Goal: Feedback & Contribution: Submit feedback/report problem

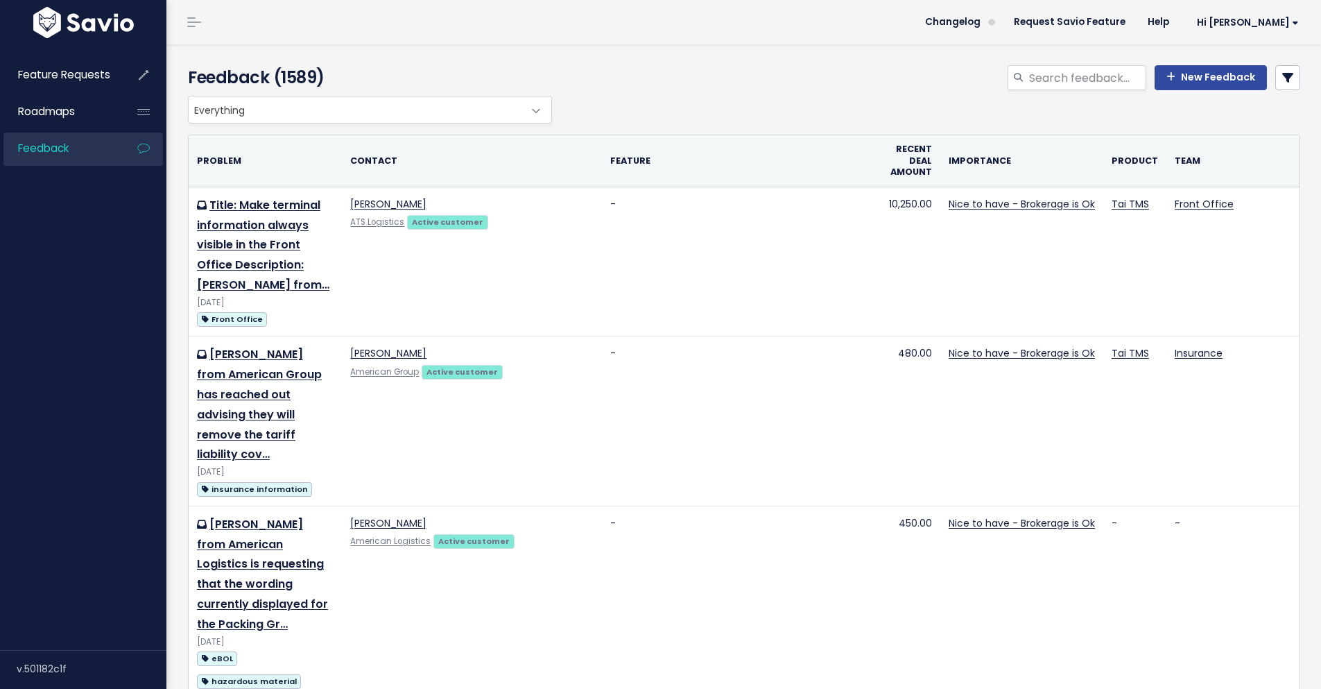
click at [1197, 91] on div "New Feedback" at bounding box center [933, 80] width 756 height 31
click at [1196, 84] on link "New Feedback" at bounding box center [1210, 77] width 112 height 25
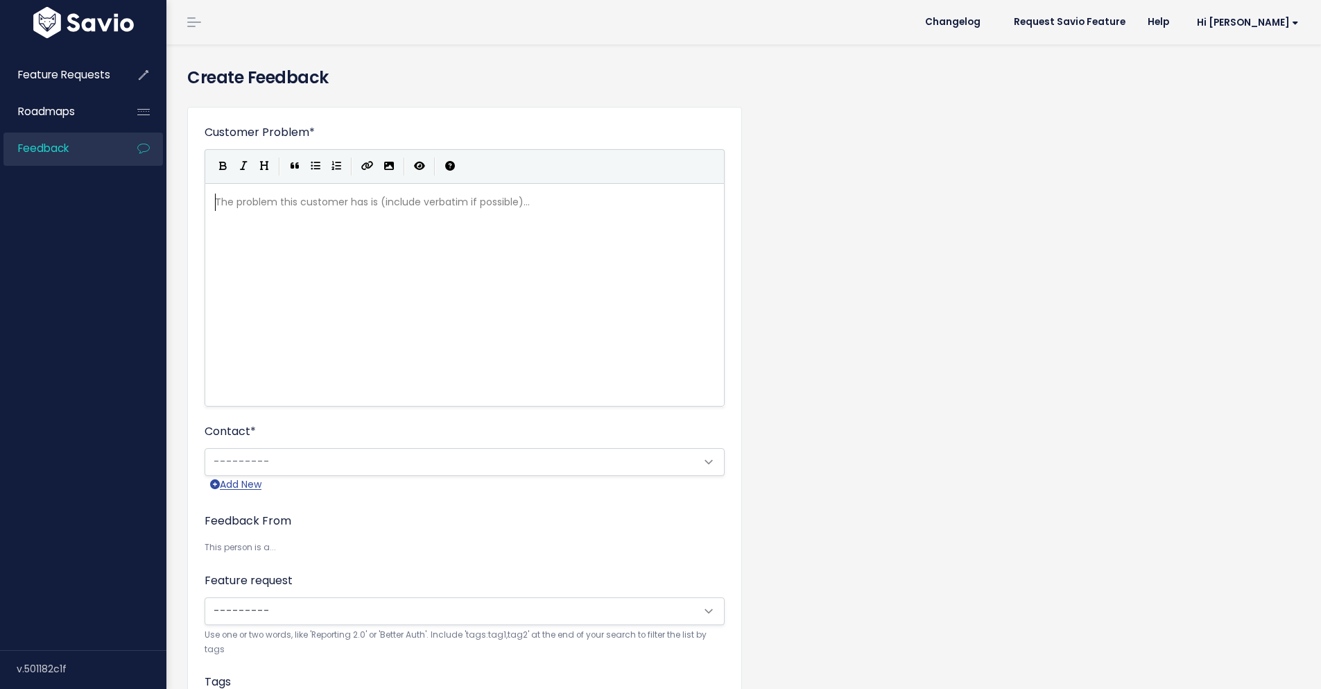
scroll to position [1, 0]
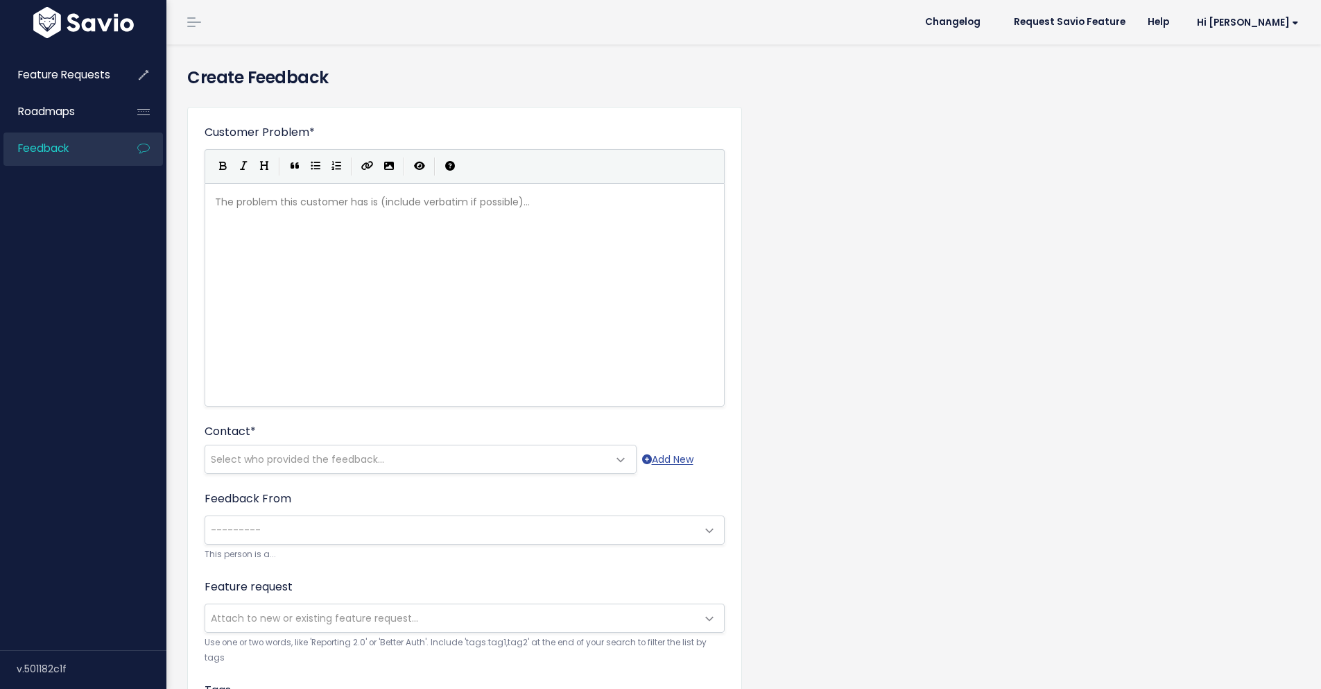
click at [381, 191] on div "The problem this customer has is (include verbatim if possible)... xxxxxxxxxx ​" at bounding box center [469, 202] width 515 height 23
type textarea "[MEDICAL_DATA] freight requested an enhancemtn t"
type textarea "ent to our currentl credit card fee workflow. Right now, when you"
type textarea "we do not have the curre"
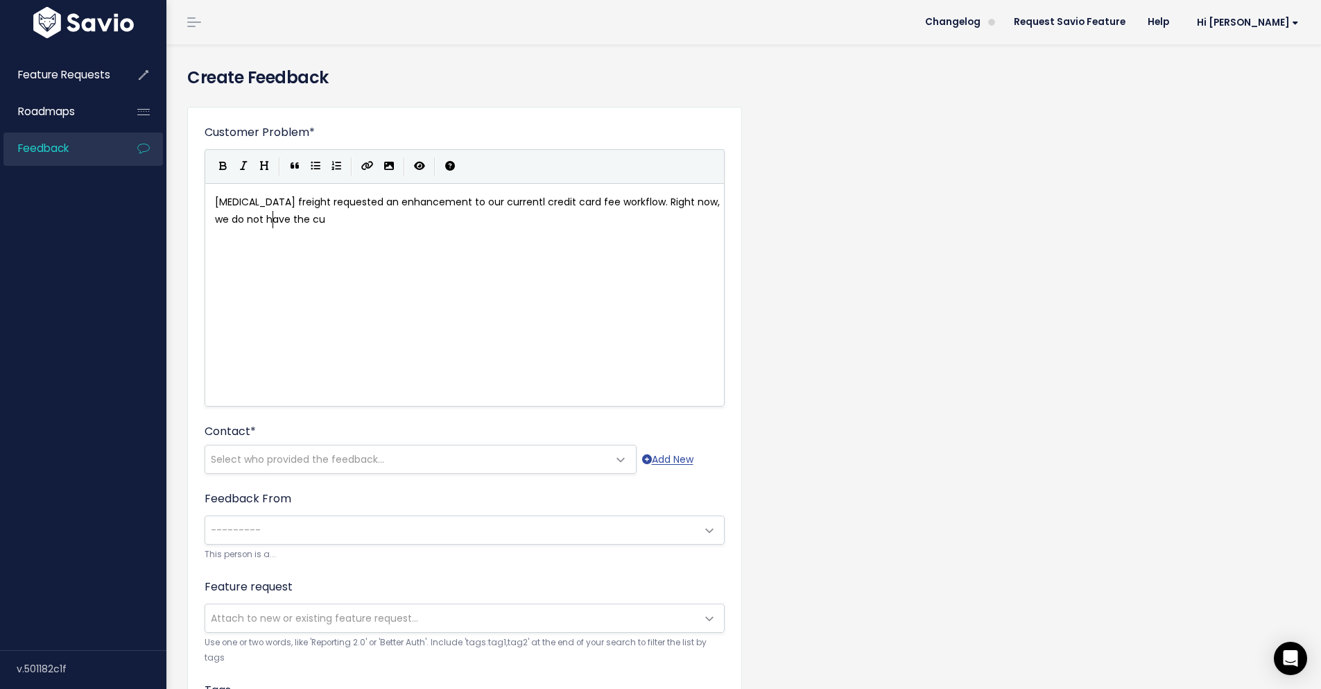
type textarea "r"
type textarea "redicar c"
type textarea "t card fee mapped across the si"
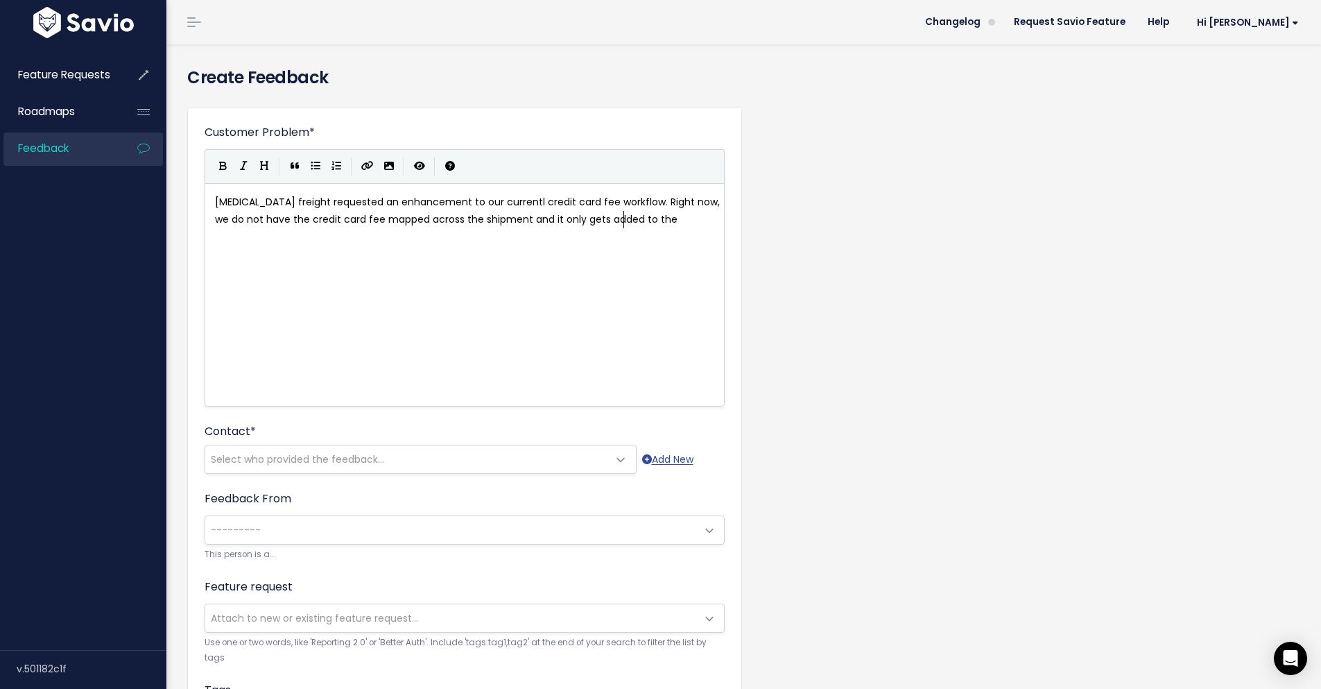
type textarea "hipment and it only gets added to the"
type textarea "n"
type textarea "invoice payment. This causes accounting issues when sycning"
type textarea "n"
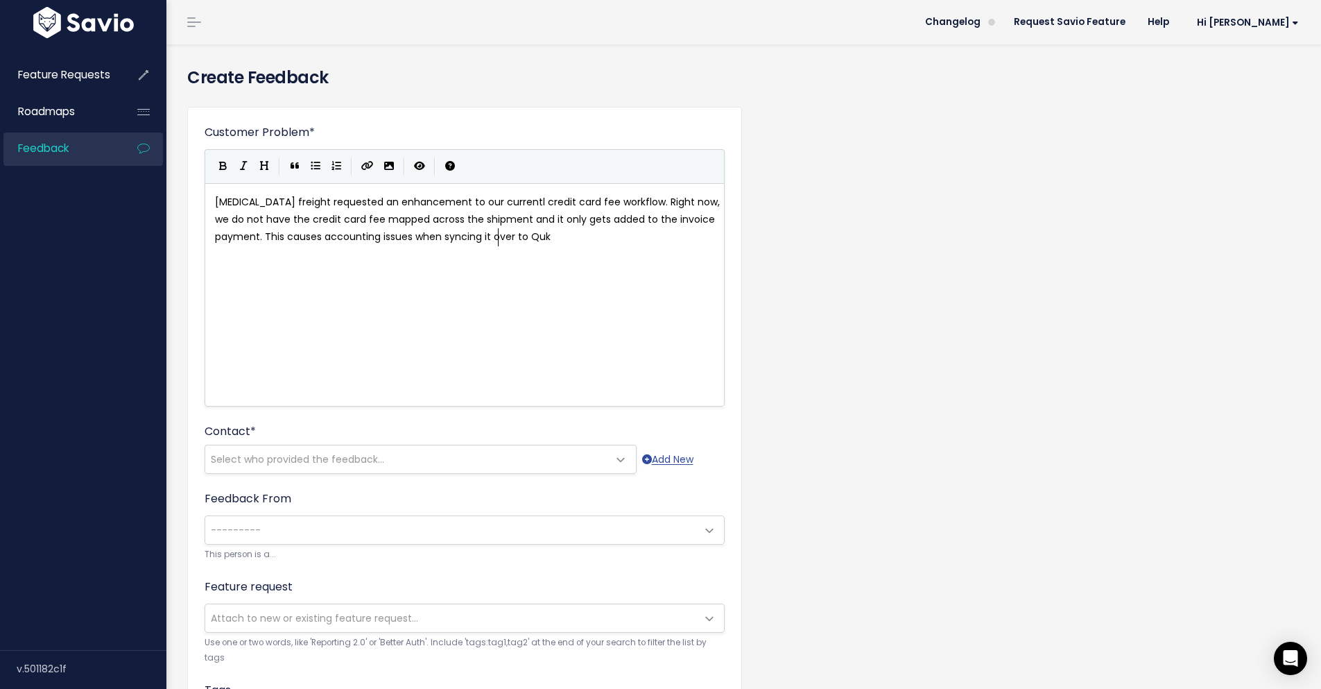
scroll to position [5, 104]
type textarea "ncing it over to Qukck"
type textarea "ICK"
type textarea "ICKb"
type textarea "IC"
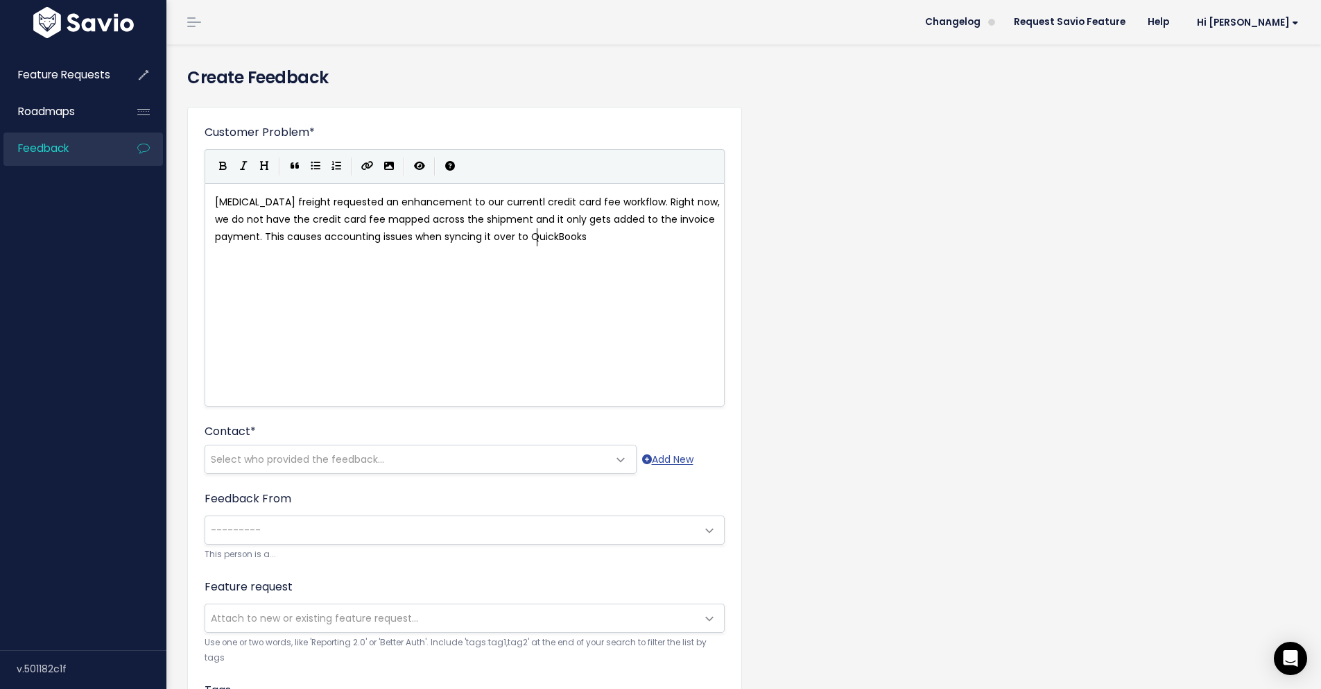
scroll to position [5, 44]
type textarea "ickBooks"
type textarea "."
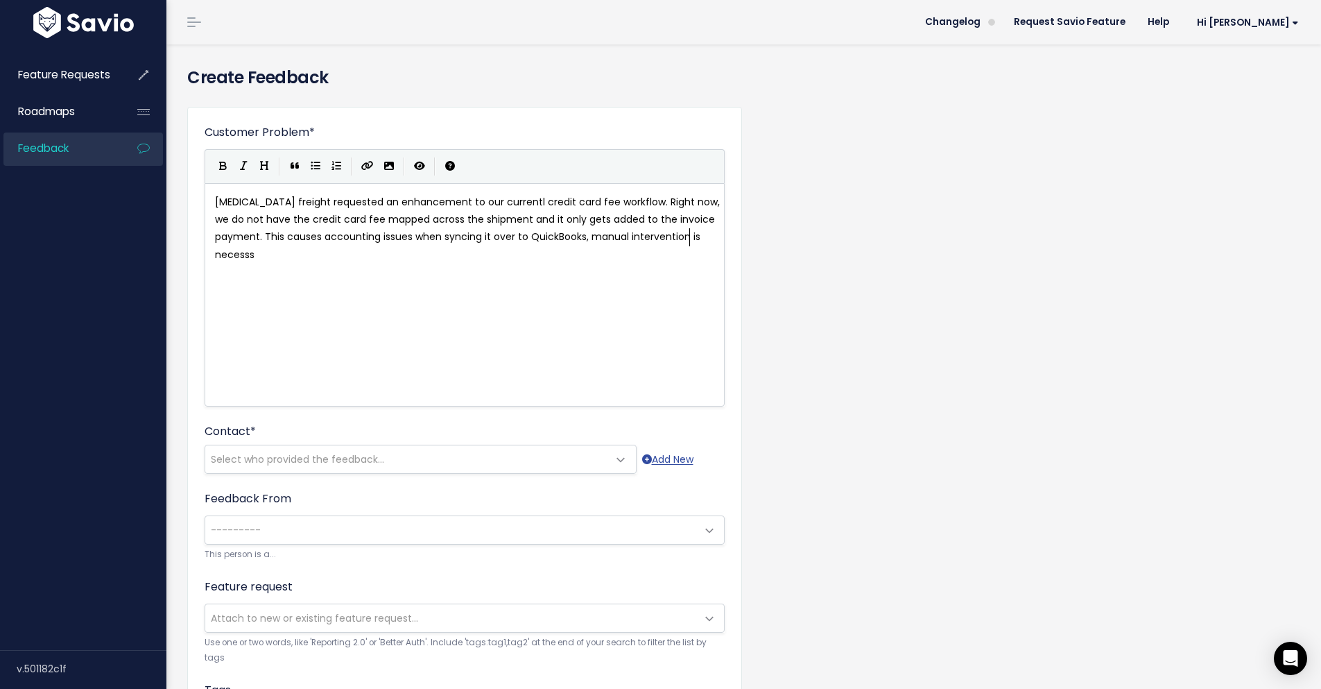
type textarea ", manual intervention is necesssa"
type textarea "ary to adjust the final invoice charges in their accounting books and"
type textarea "."
type textarea "They've requests"
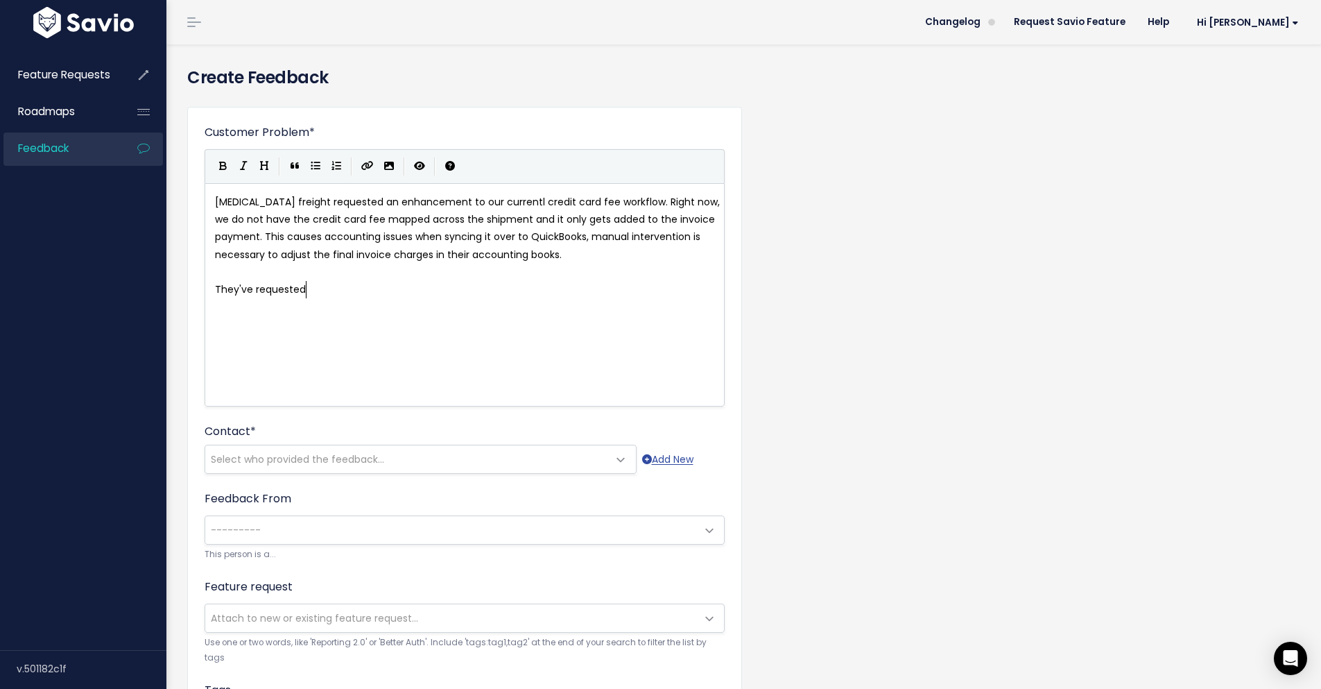
type textarea "ed t"
type textarea "for us to find a wa y"
type textarea "y to incu"
type textarea "lude the credit card fee as a chargeline or to be able to [PERSON_NAME]"
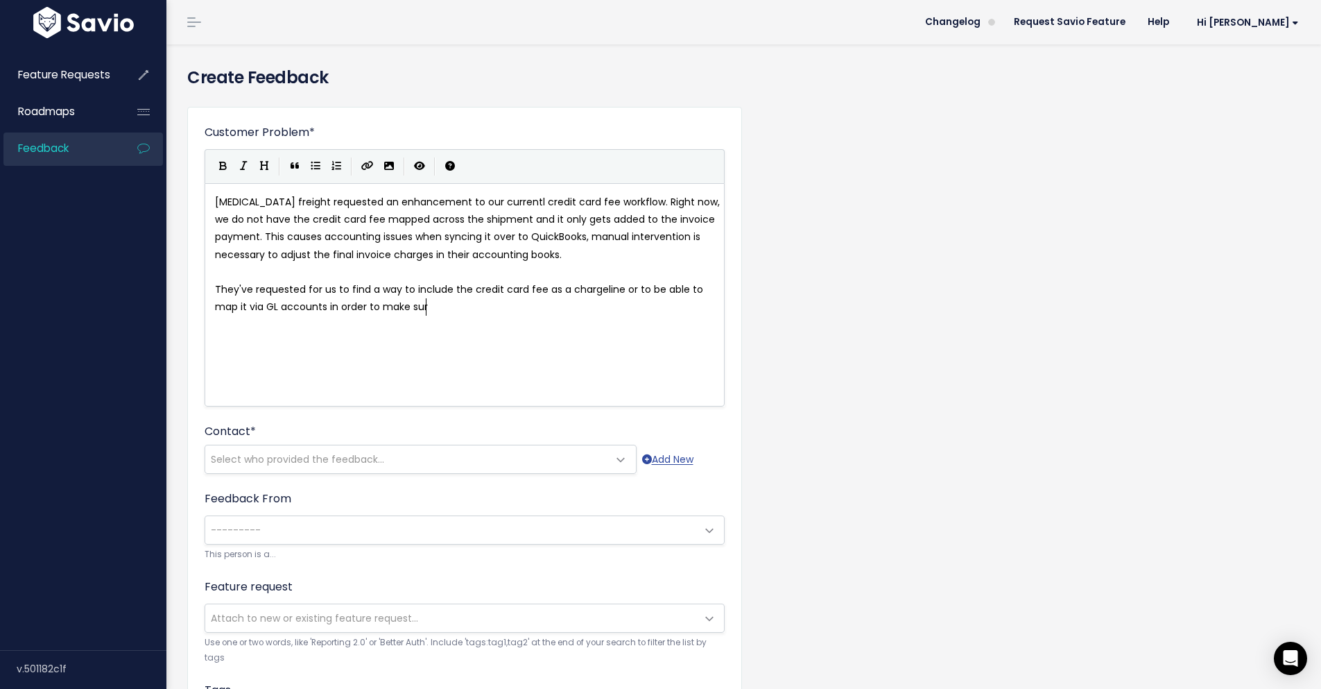
type textarea "it via GL accounts in order to make sure"
type textarea "to make sure"
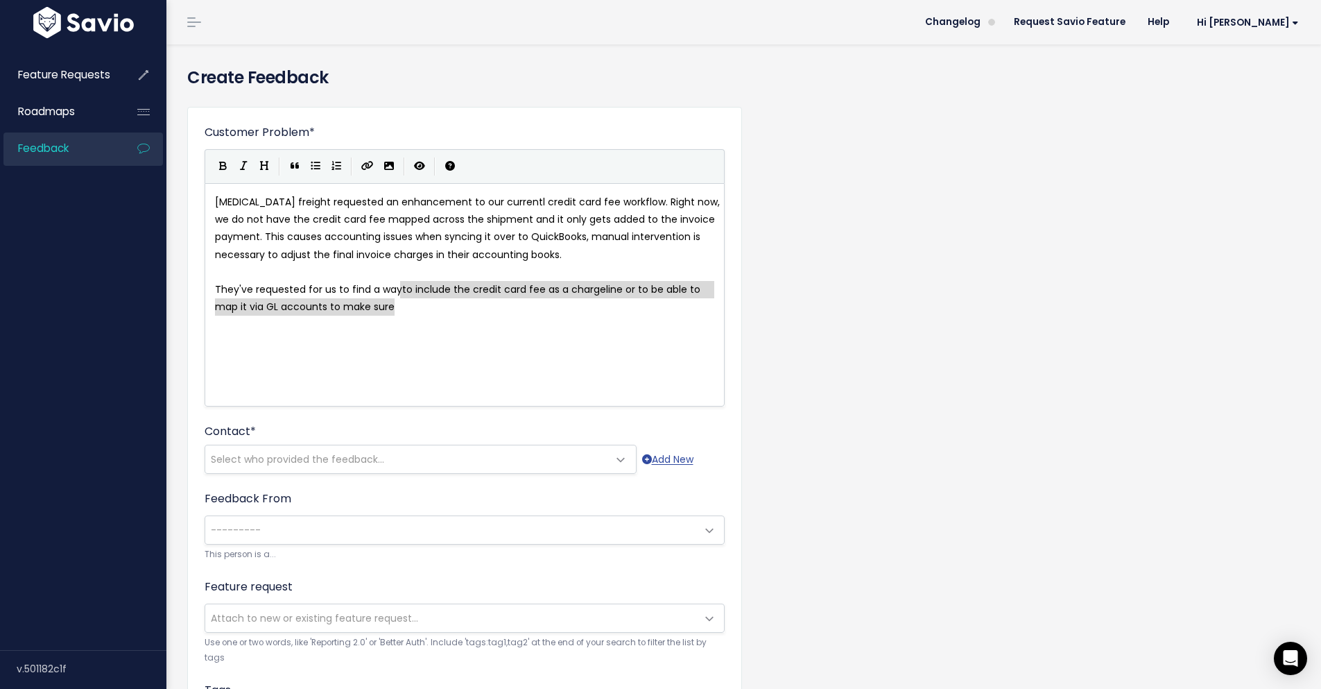
type textarea "to include"
drag, startPoint x: 401, startPoint y: 291, endPoint x: 447, endPoint y: 293, distance: 45.8
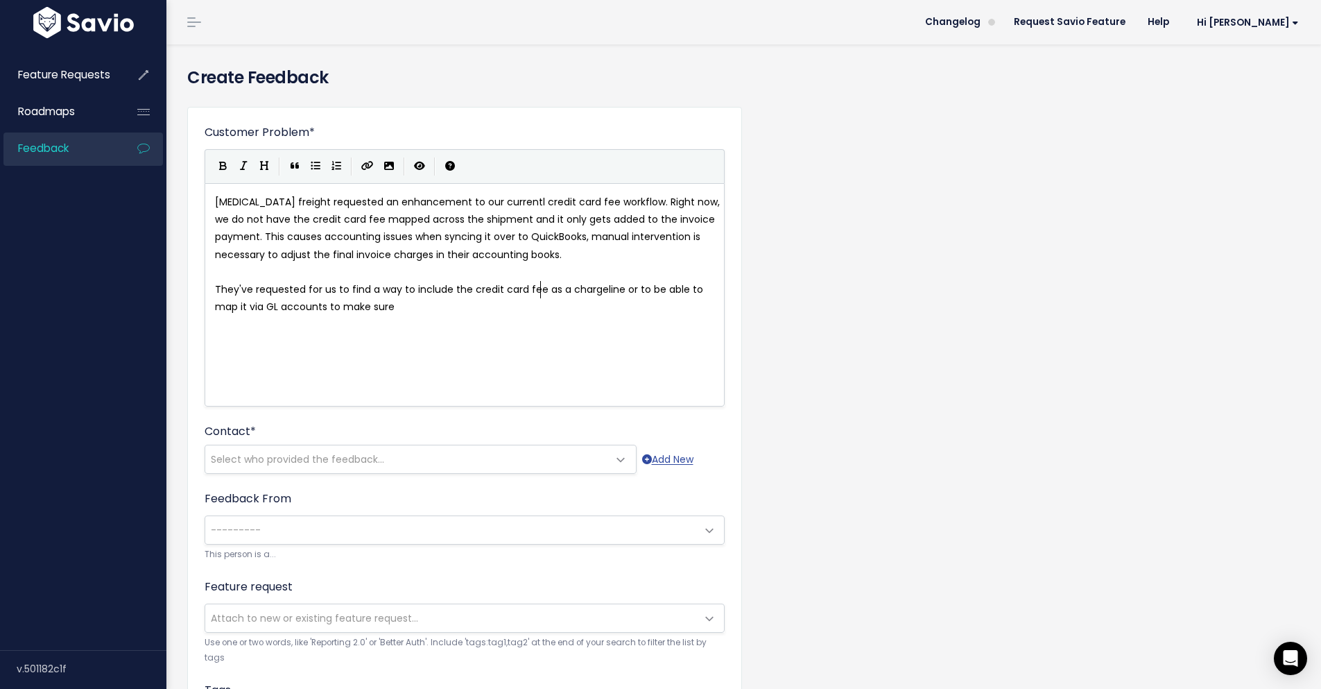
click at [539, 284] on span "They've requested for us to find a way to include the credit card fee as a char…" at bounding box center [460, 297] width 491 height 31
type textarea "with the invoice and same payment. This could be either way,"
click at [496, 306] on span "They've requested for us to find a way to include the credit card fee with the …" at bounding box center [468, 297] width 507 height 31
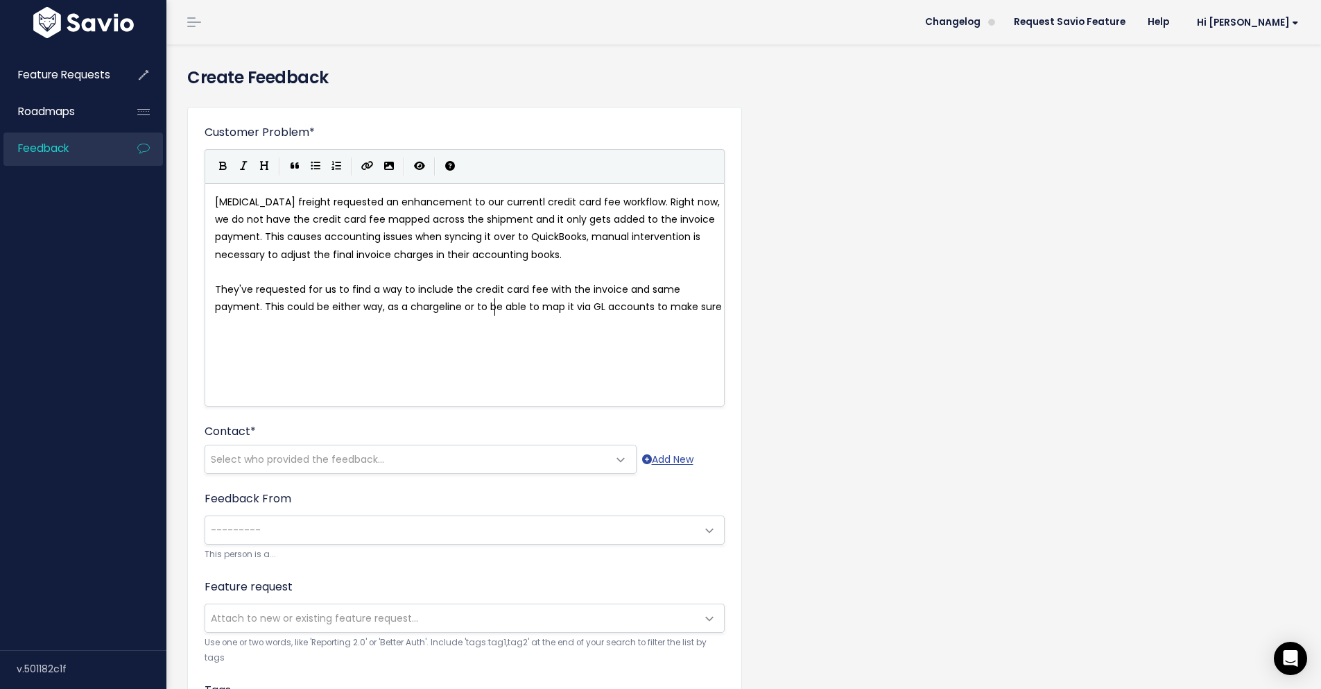
click at [512, 303] on span "They've requested for us to find a way to include the credit card fee with the …" at bounding box center [468, 297] width 507 height 31
click at [538, 311] on span "They've requested for us to find a way to include the credit card fee with the …" at bounding box center [456, 297] width 483 height 31
type textarea "ped"
type textarea "​"
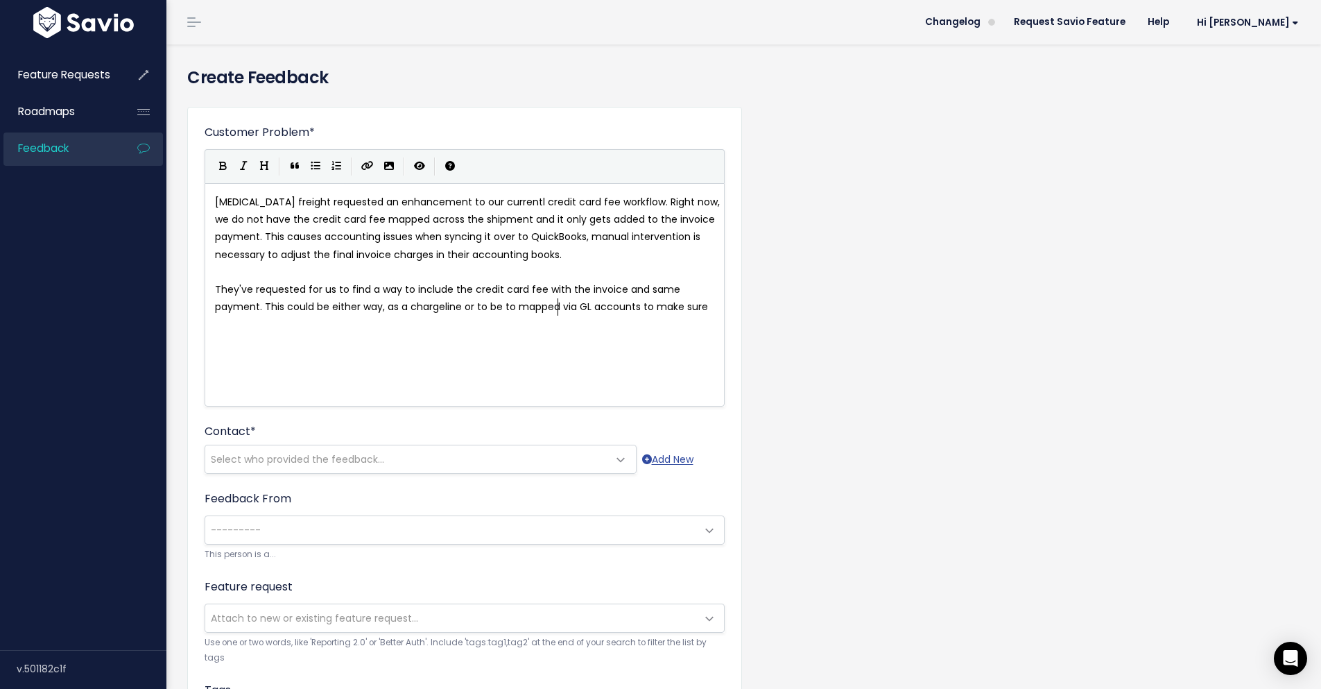
scroll to position [0, 0]
drag, startPoint x: 537, startPoint y: 306, endPoint x: 555, endPoint y: 288, distance: 25.0
click at [545, 288] on span "They've requested for us to find a way to include the credit card fee with the …" at bounding box center [461, 297] width 493 height 31
type textarea "to make sure"
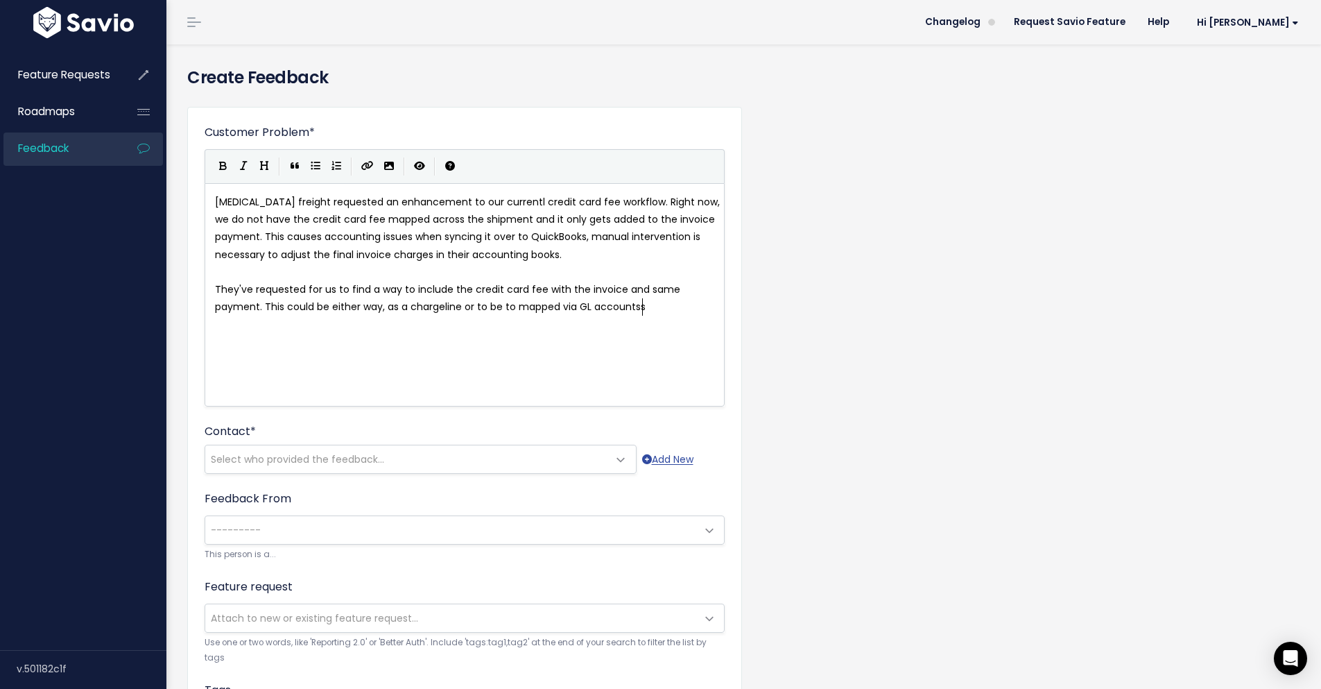
type textarea "s."
type textarea "Right"
type textarea "T"
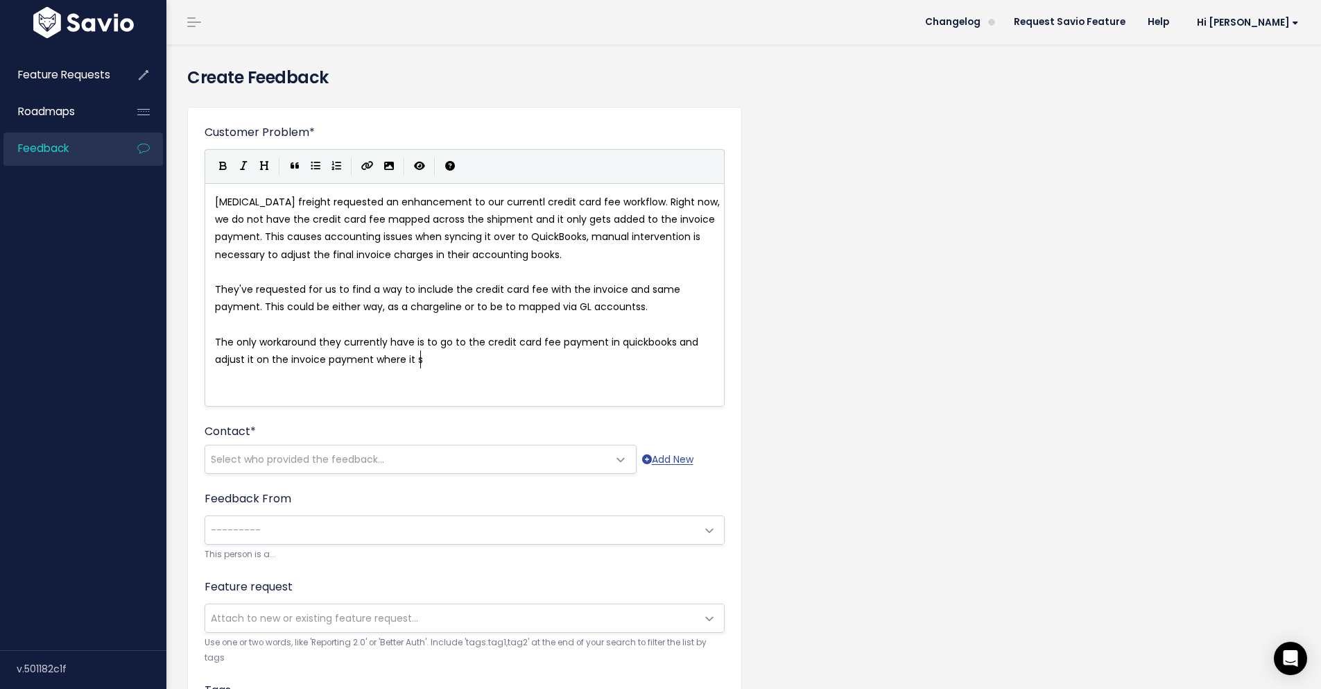
scroll to position [19, 0]
type textarea "The only workaround they currently have is to go to the credit card fee payment…"
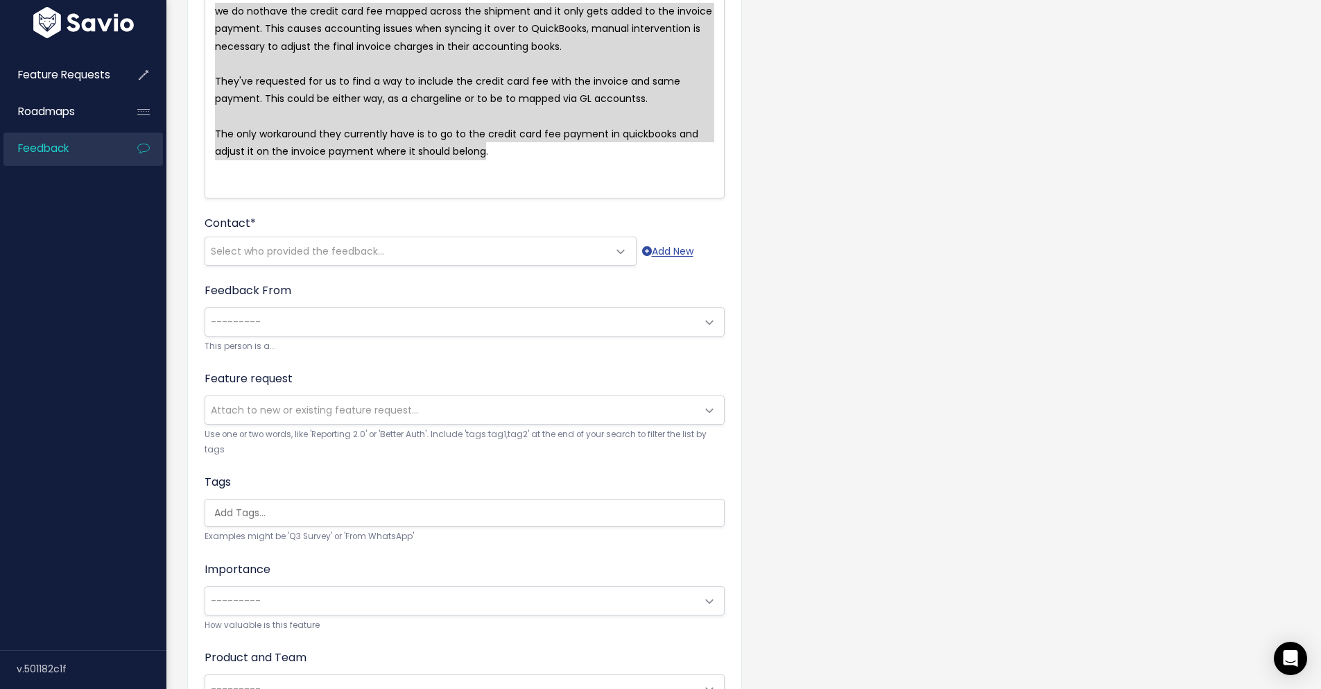
scroll to position [184, 0]
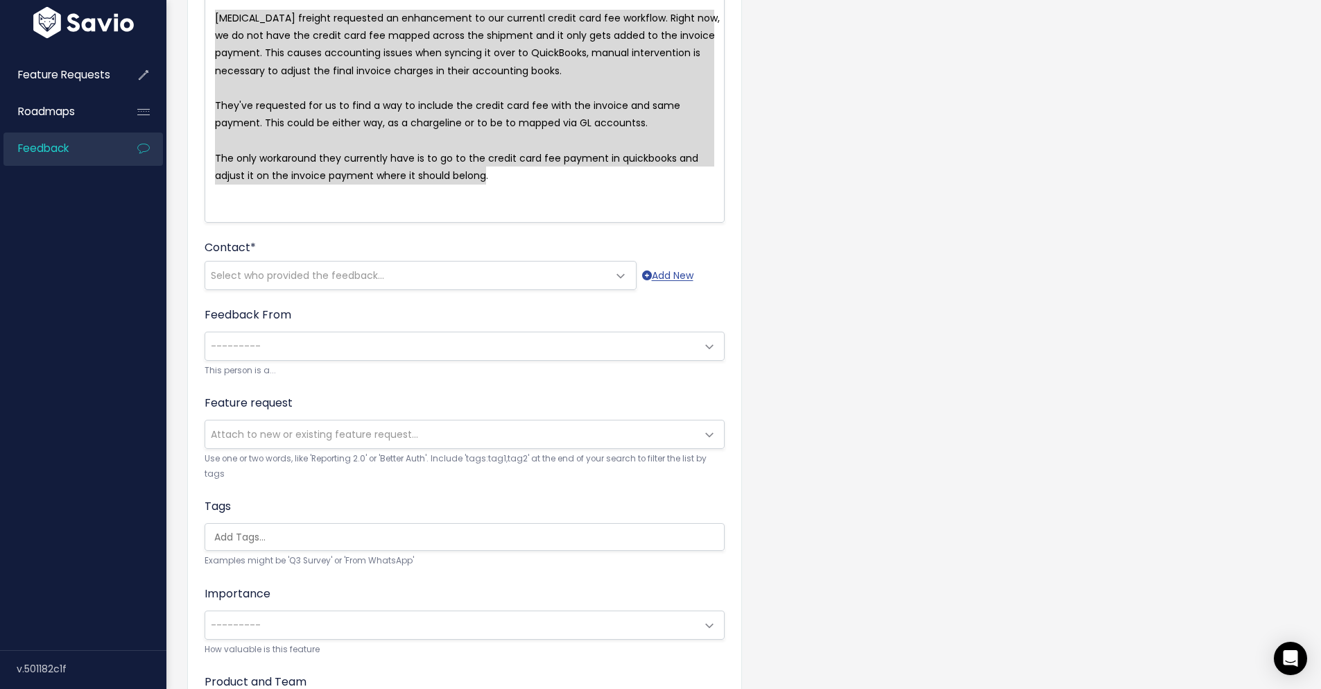
drag, startPoint x: 492, startPoint y: 173, endPoint x: 214, endPoint y: 15, distance: 320.2
click at [214, 15] on div "x [MEDICAL_DATA] freight requested an enhancement to our currentl credit card f…" at bounding box center [481, 128] width 539 height 243
type textarea "[MEDICAL_DATA] freight requested an enhancement to our currentl credit card fee…"
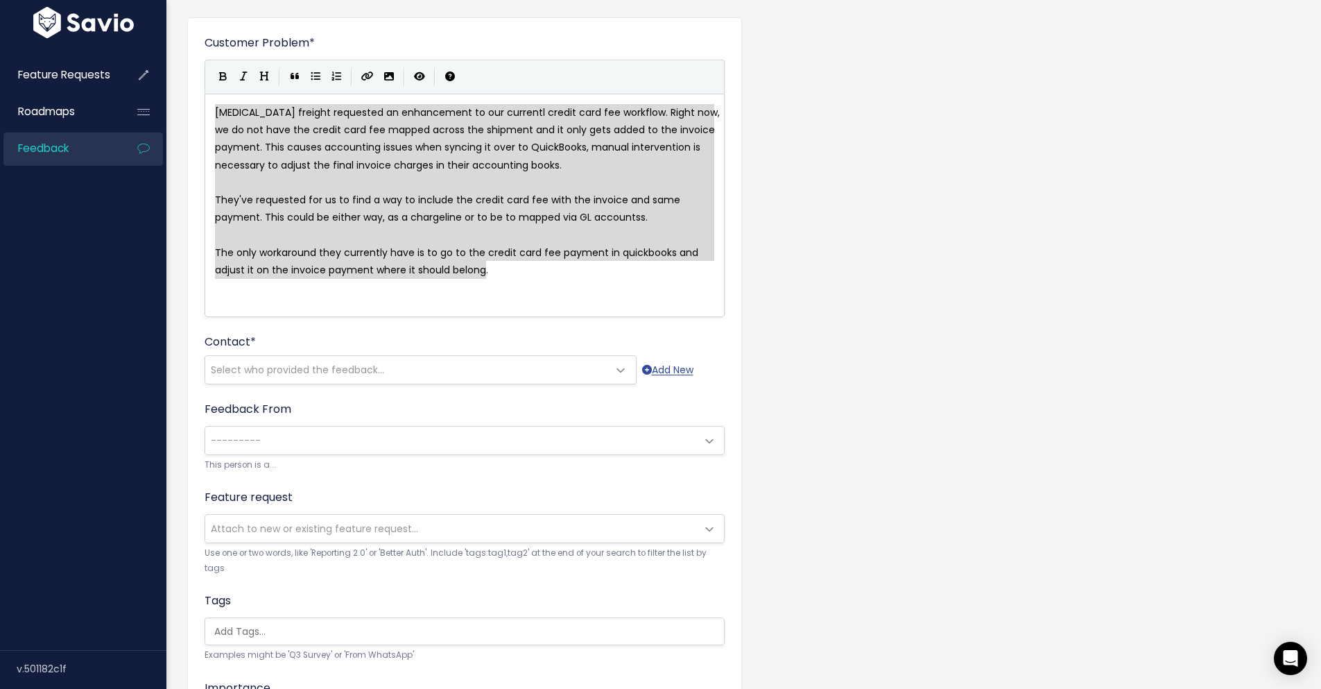
scroll to position [0, 0]
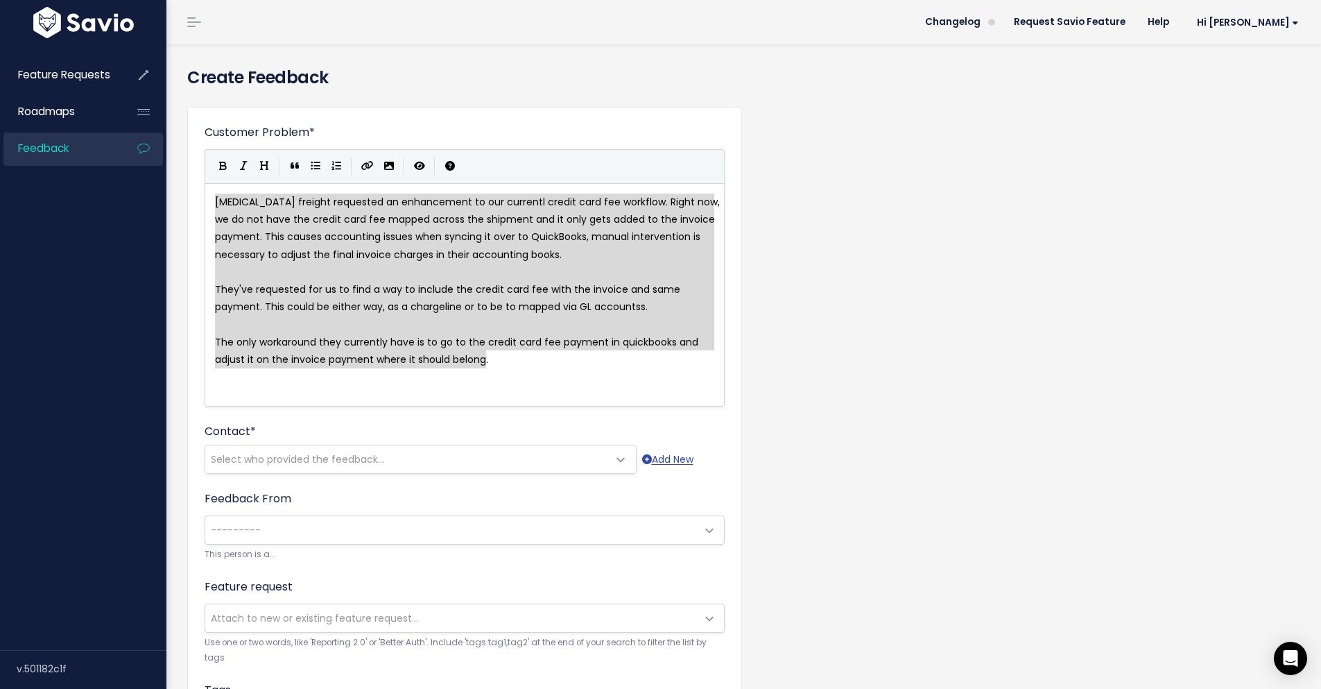
click at [529, 377] on div "x [MEDICAL_DATA] freight requested an enhancement to our currentl credit card f…" at bounding box center [481, 312] width 539 height 243
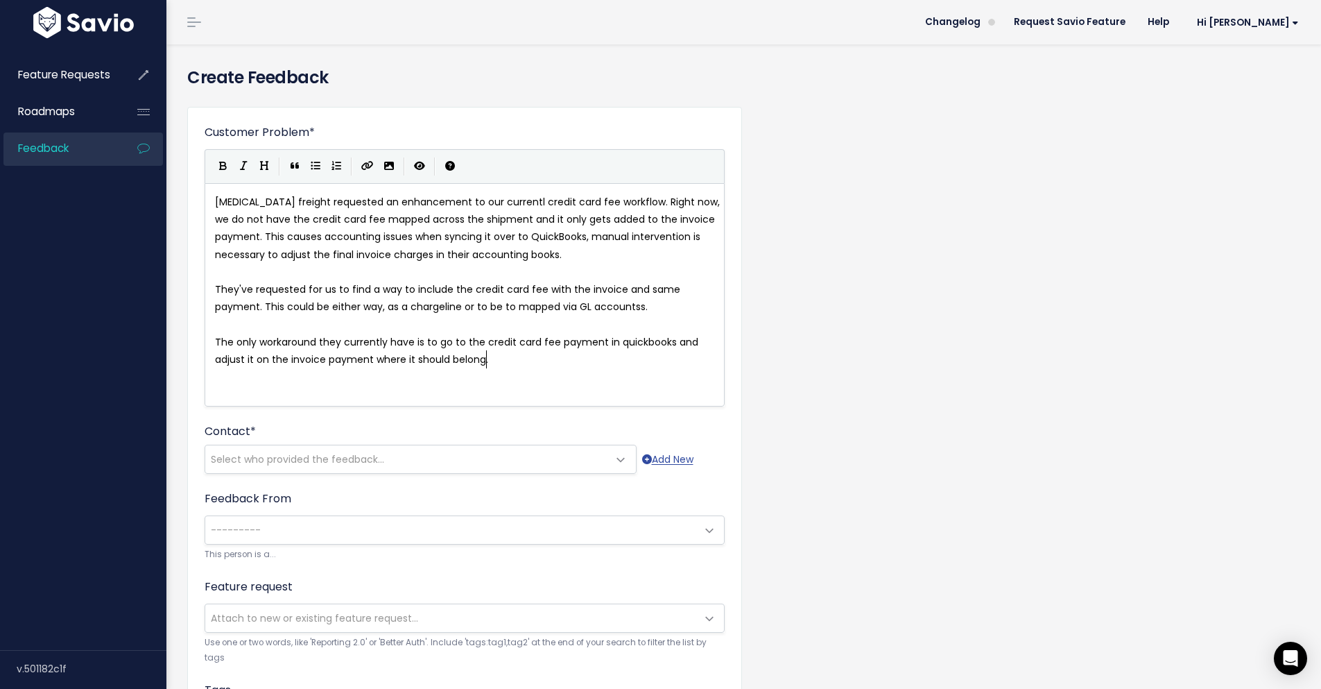
type textarea "[MEDICAL_DATA] freight requested an enhancement to our currentl credit card fee…"
drag, startPoint x: 0, startPoint y: 146, endPoint x: -44, endPoint y: 118, distance: 52.1
click at [0, 118] on html "Feature Requests Roadmaps Feedback ×" at bounding box center [660, 344] width 1321 height 689
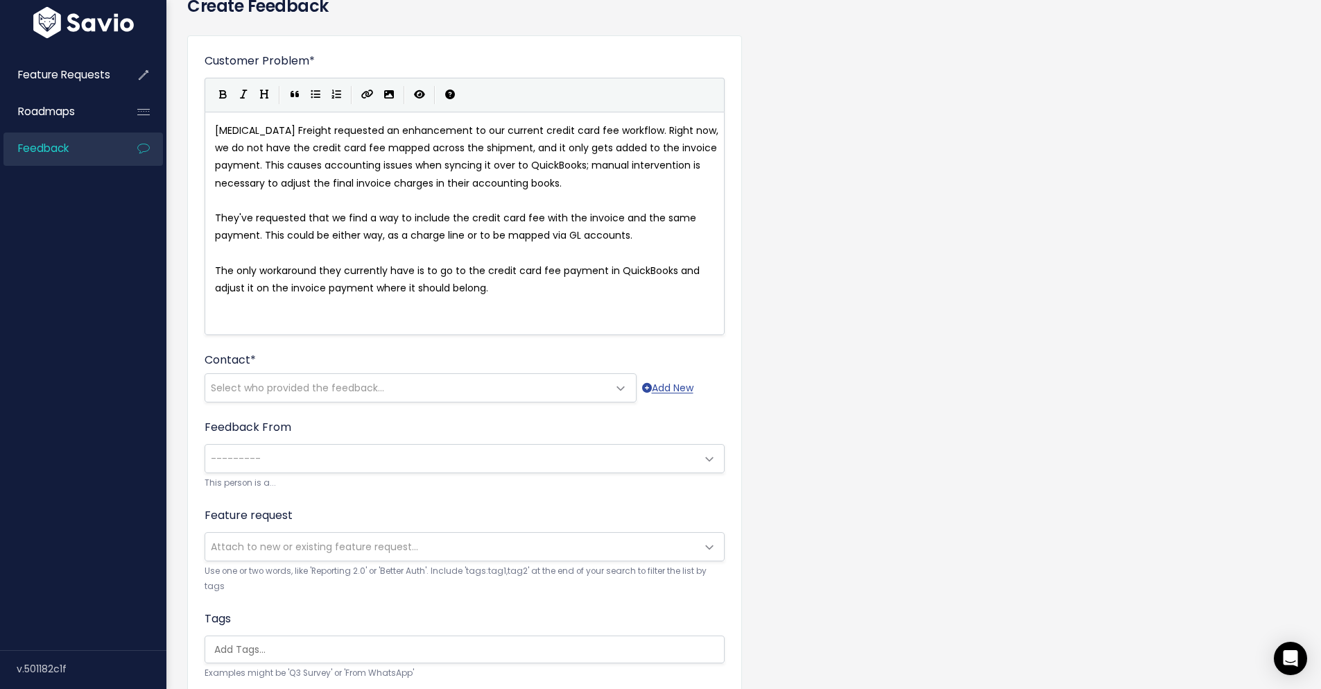
scroll to position [139, 0]
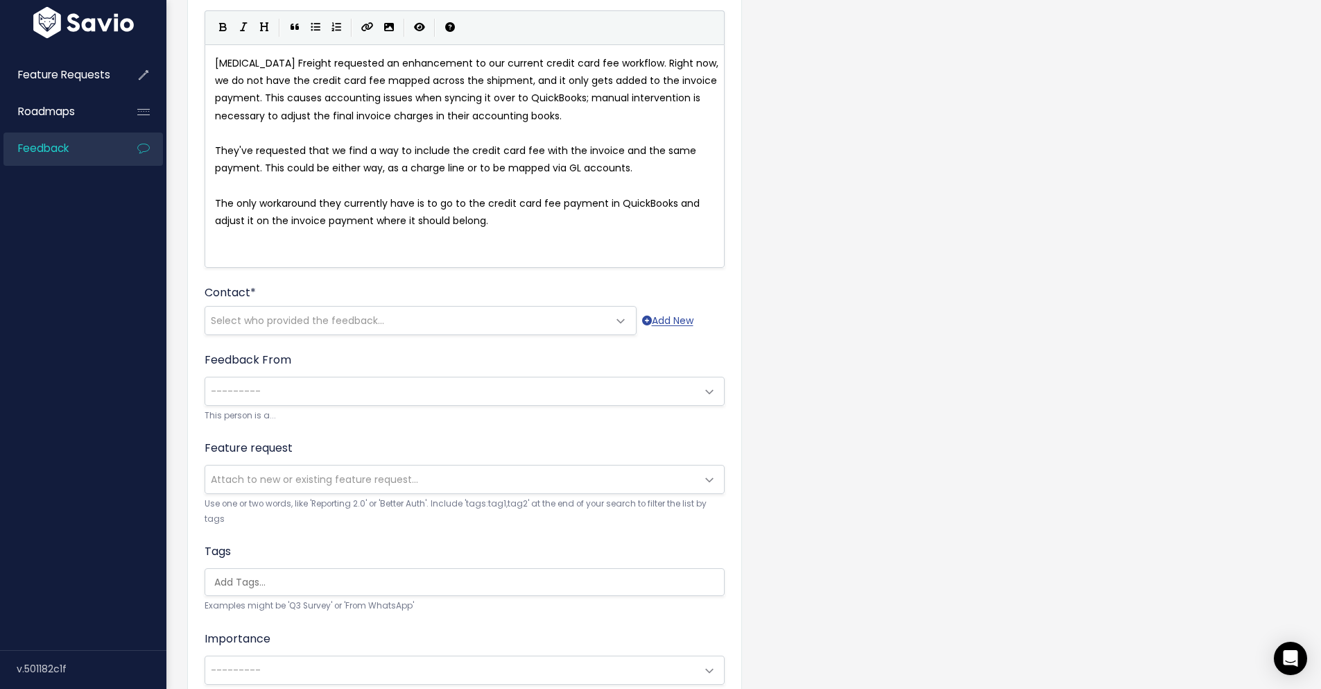
click at [338, 328] on span "Select who provided the feedback..." at bounding box center [406, 320] width 403 height 28
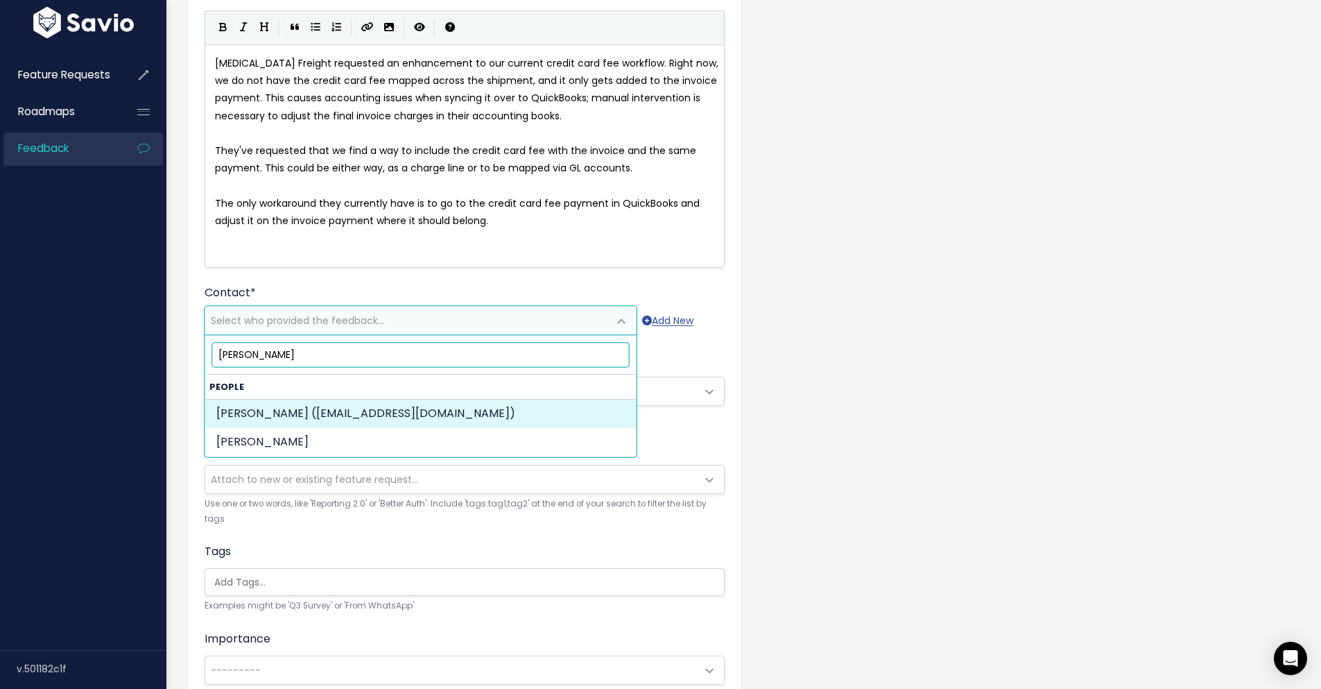
type input "[PERSON_NAME]"
select select "ACTIVE"
select select "21702386"
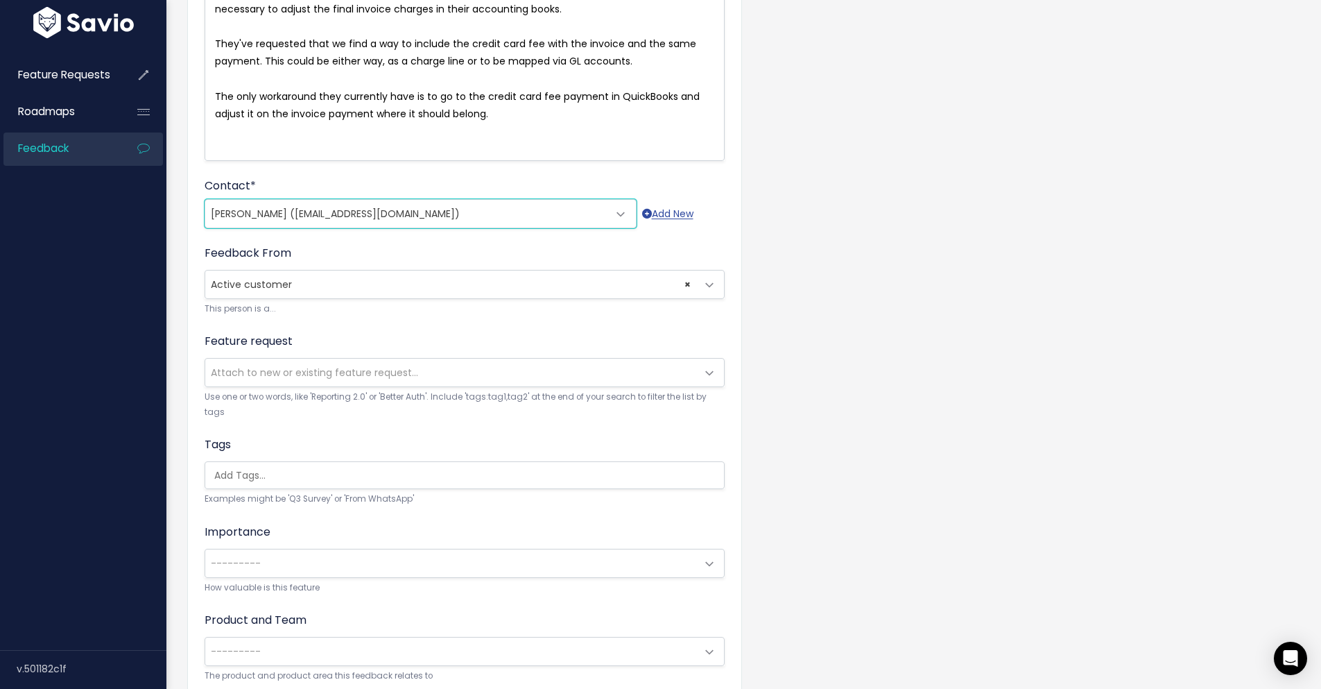
scroll to position [363, 0]
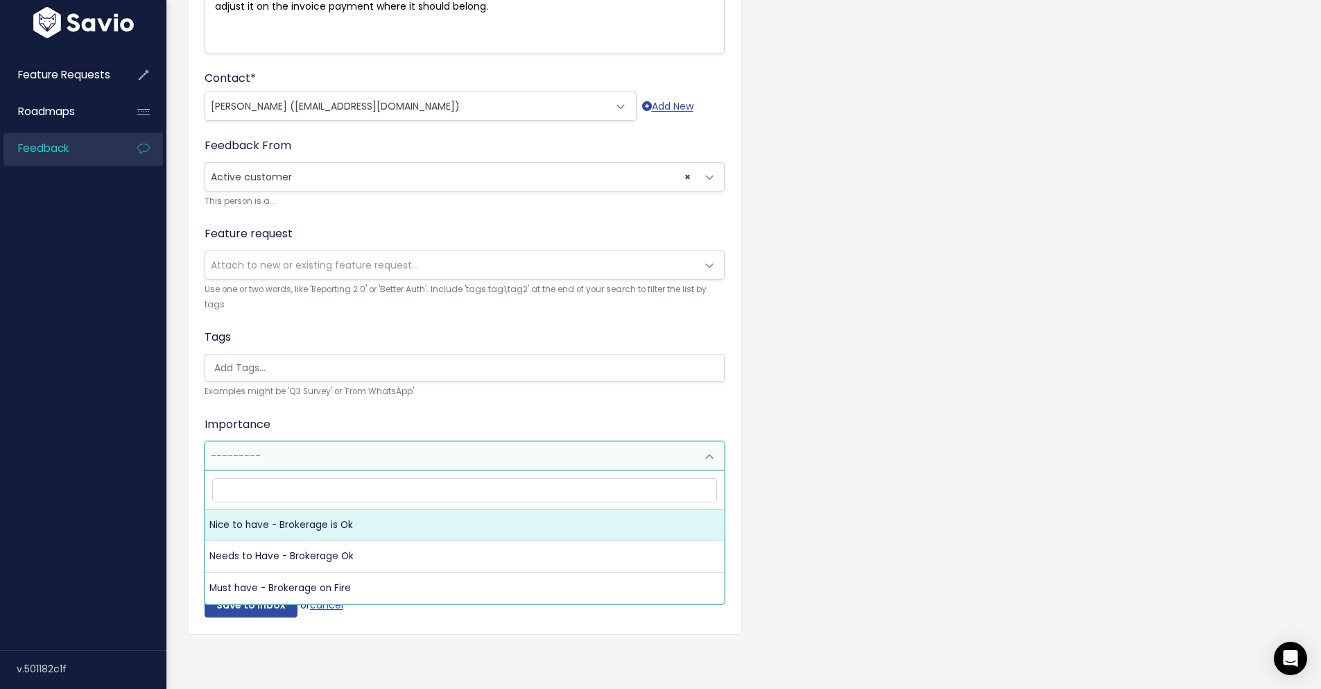
click at [343, 453] on span "---------" at bounding box center [450, 456] width 491 height 28
select select "NICE_TO_HAVE"
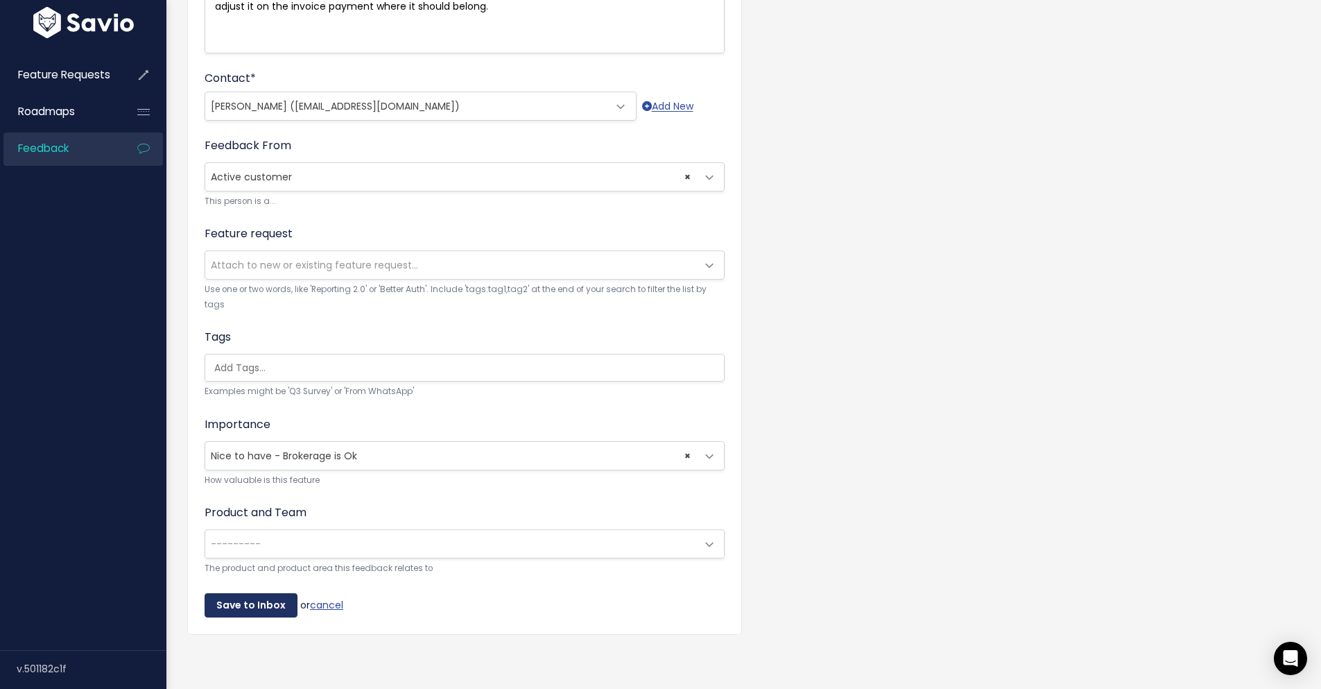
click at [250, 593] on input "Save to Inbox" at bounding box center [251, 605] width 93 height 25
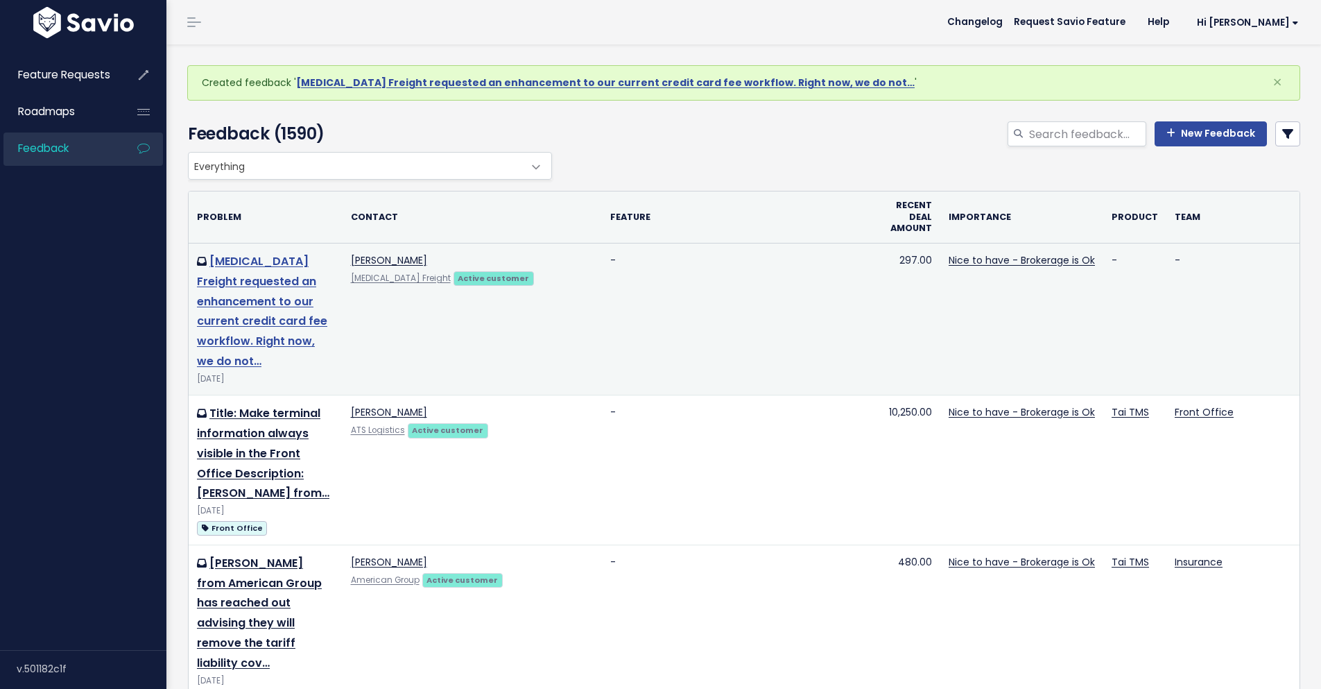
click at [220, 306] on link "[MEDICAL_DATA] Freight requested an enhancement to our current credit card fee …" at bounding box center [262, 311] width 130 height 116
